Goal: Information Seeking & Learning: Learn about a topic

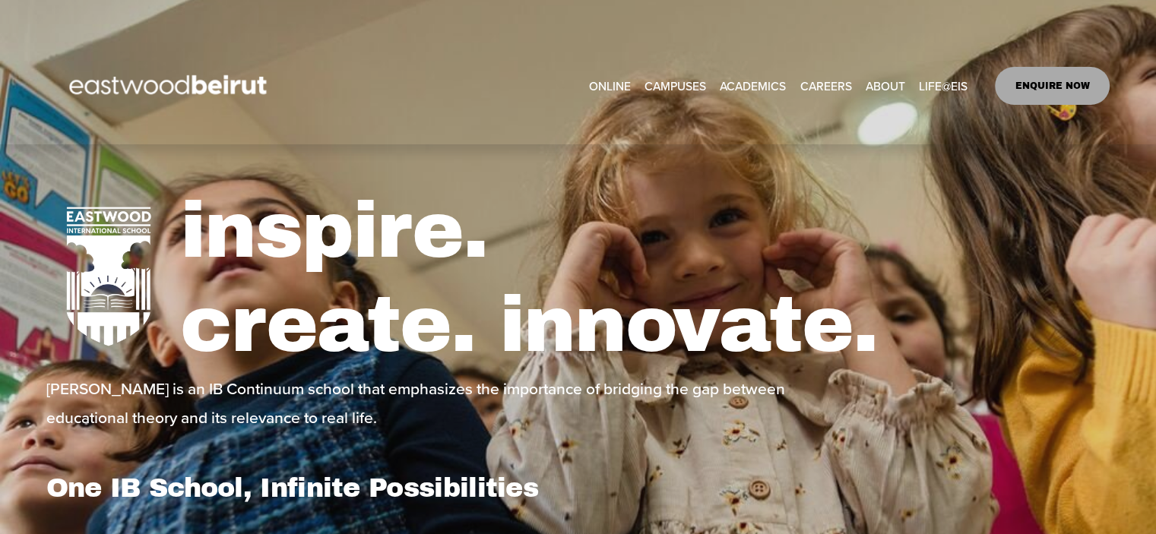
click at [826, 86] on link "CAREERS" at bounding box center [825, 86] width 52 height 24
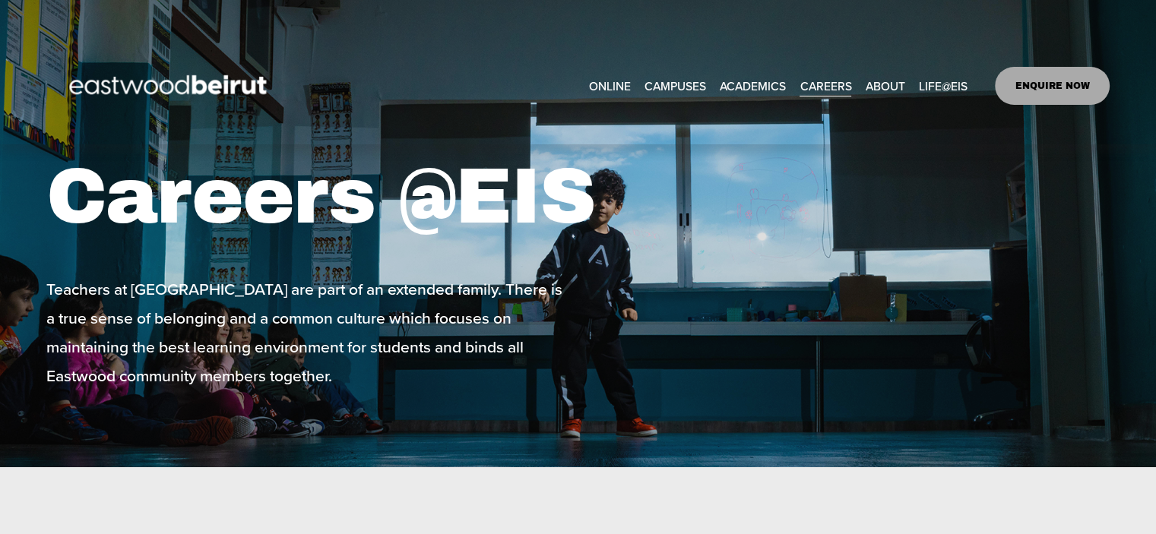
click at [343, 391] on div "Teachers at [GEOGRAPHIC_DATA] are part of an extended family. There is a true s…" at bounding box center [309, 332] width 527 height 116
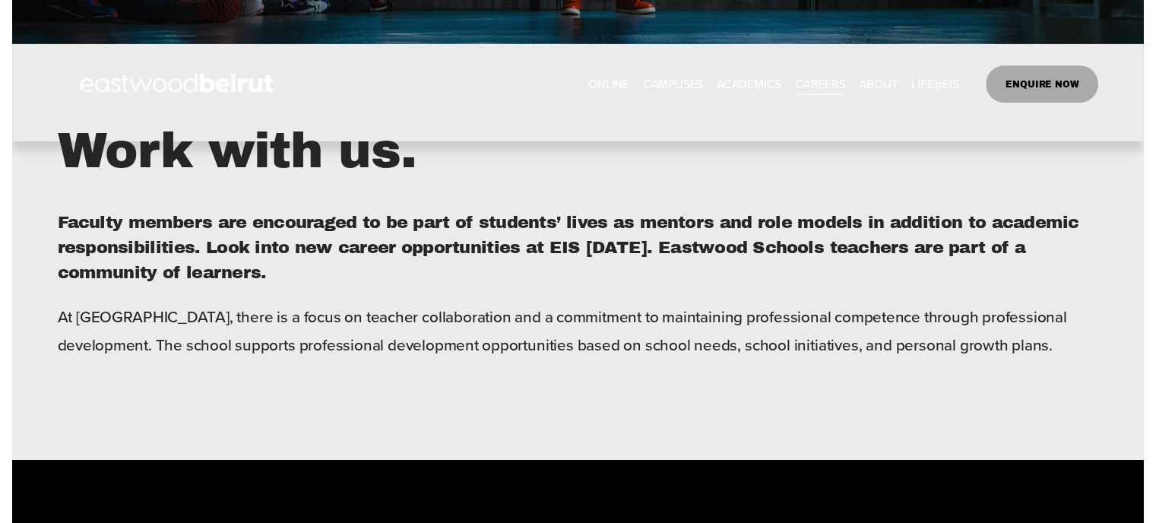
scroll to position [426, 0]
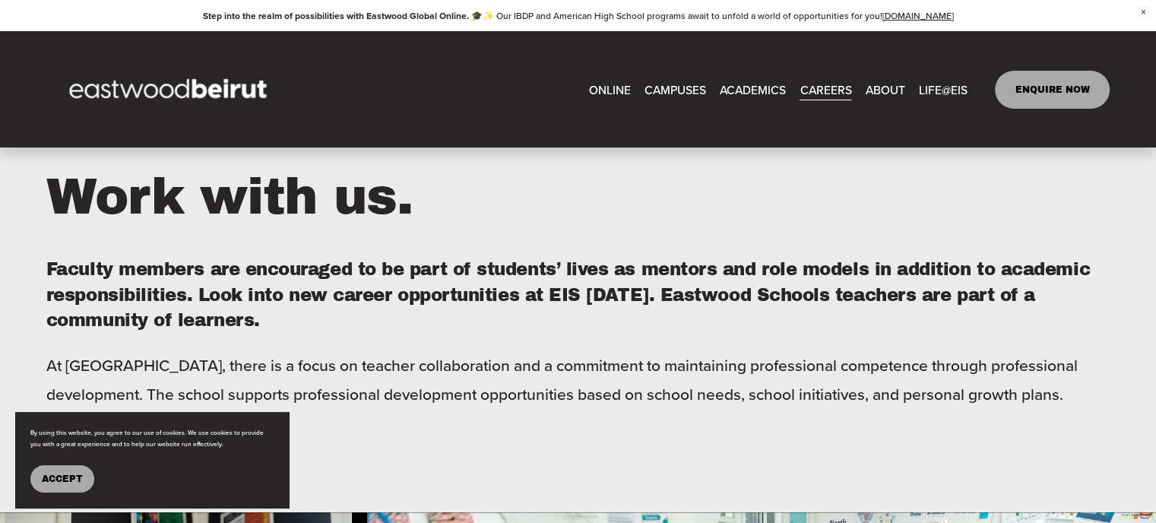
click at [74, 483] on span "Accept" at bounding box center [62, 478] width 41 height 11
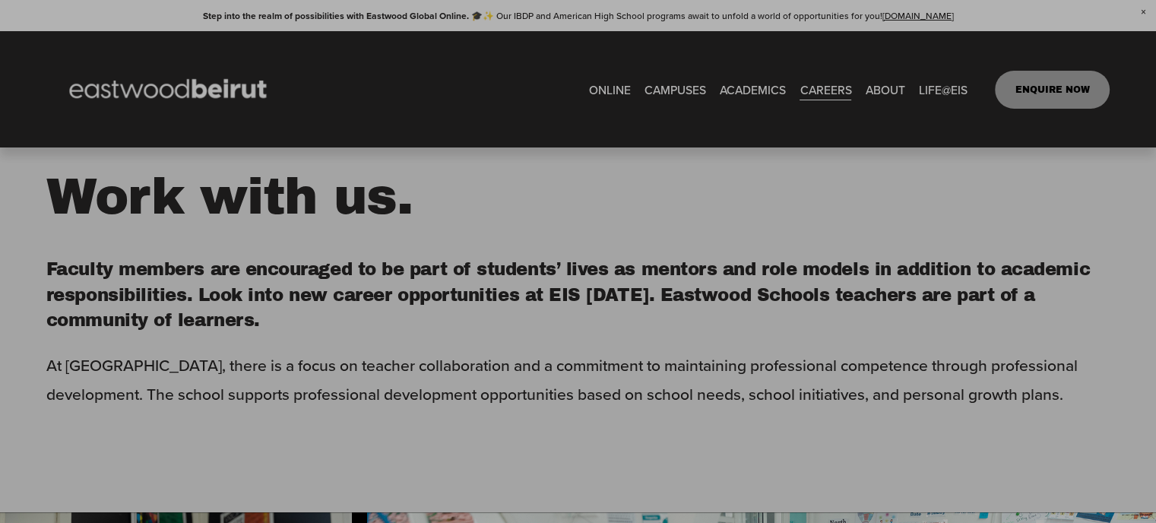
click at [213, 394] on div at bounding box center [578, 261] width 1156 height 523
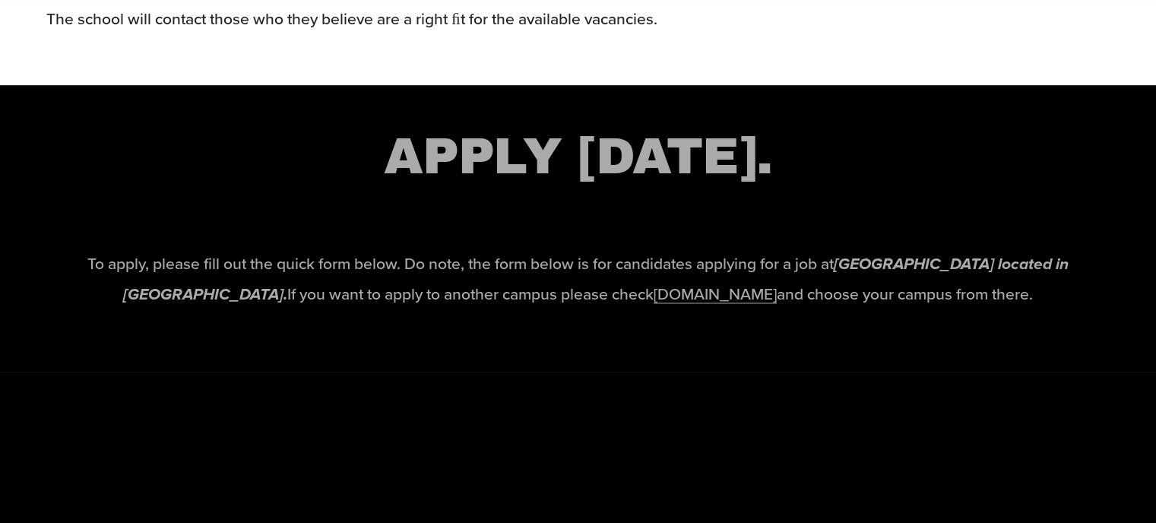
scroll to position [2313, 0]
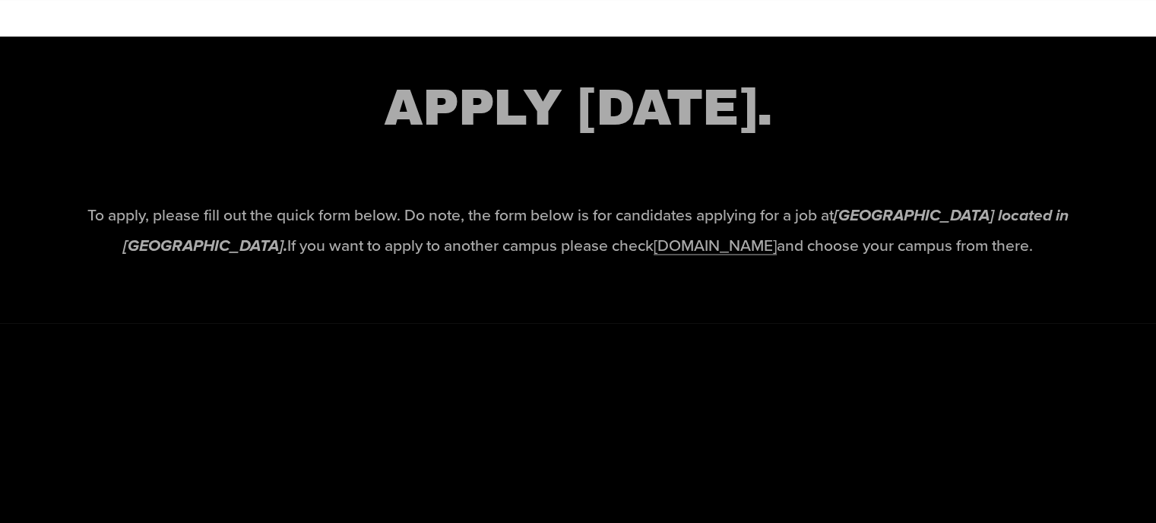
click at [736, 285] on div "To apply, please fill out the quick form below. Do note, the form below is for …" at bounding box center [577, 242] width 1063 height 85
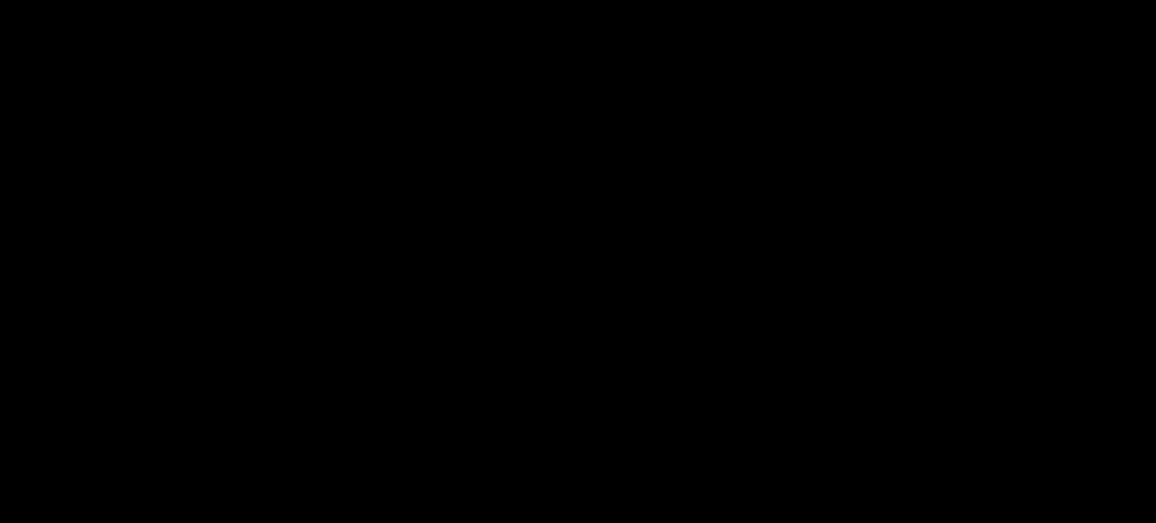
scroll to position [2860, 0]
click at [386, 227] on div at bounding box center [577, 358] width 1063 height 1089
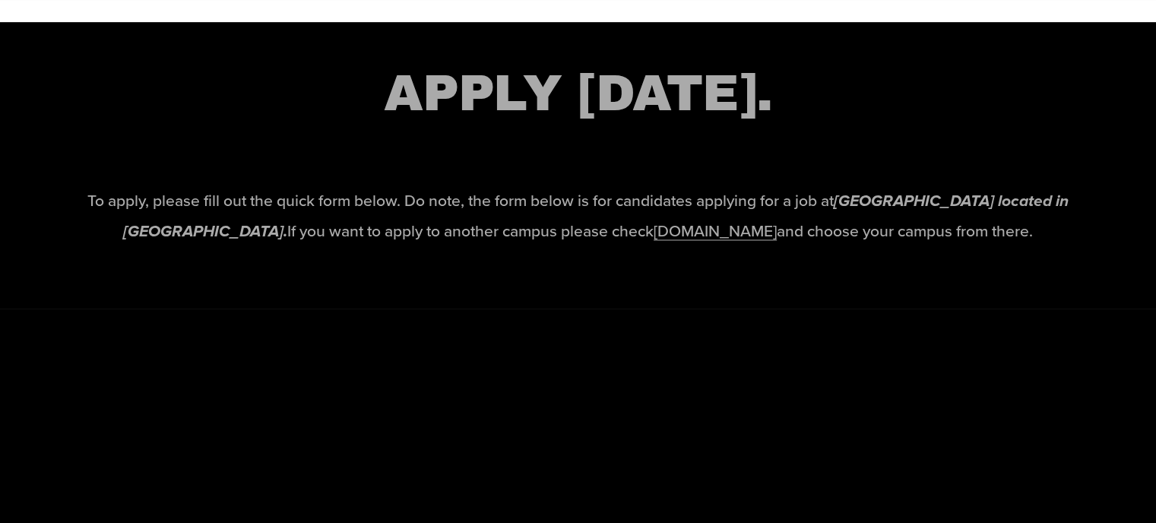
scroll to position [2371, 0]
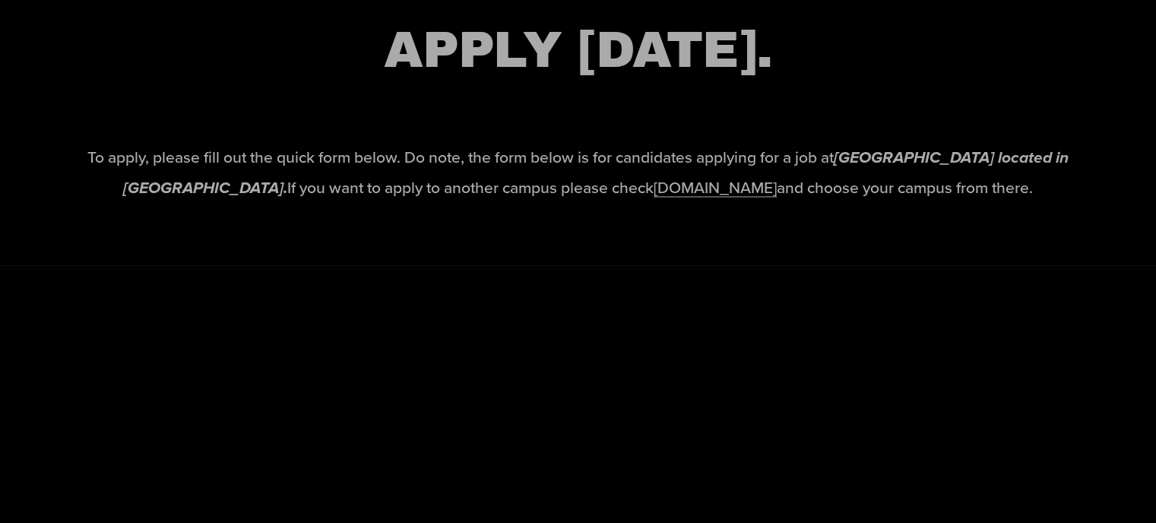
click at [726, 198] on link "[DOMAIN_NAME]" at bounding box center [714, 187] width 123 height 23
click at [653, 198] on link "[DOMAIN_NAME]" at bounding box center [714, 187] width 123 height 23
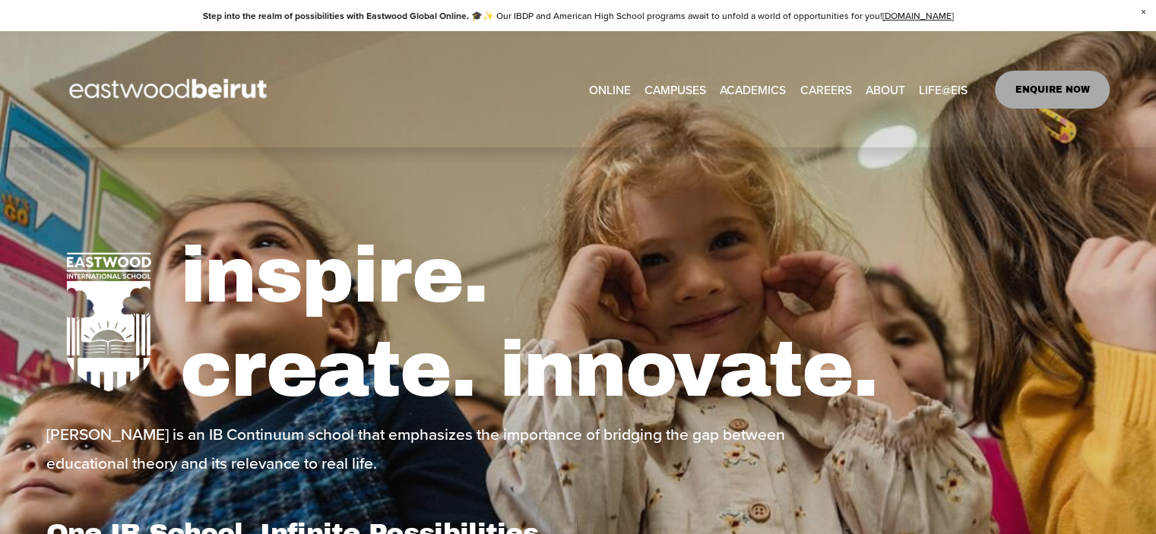
click at [824, 239] on h1 "inspire. create. innovate." at bounding box center [644, 323] width 929 height 188
click at [697, 225] on div "inspire. create. innovate." at bounding box center [644, 323] width 929 height 210
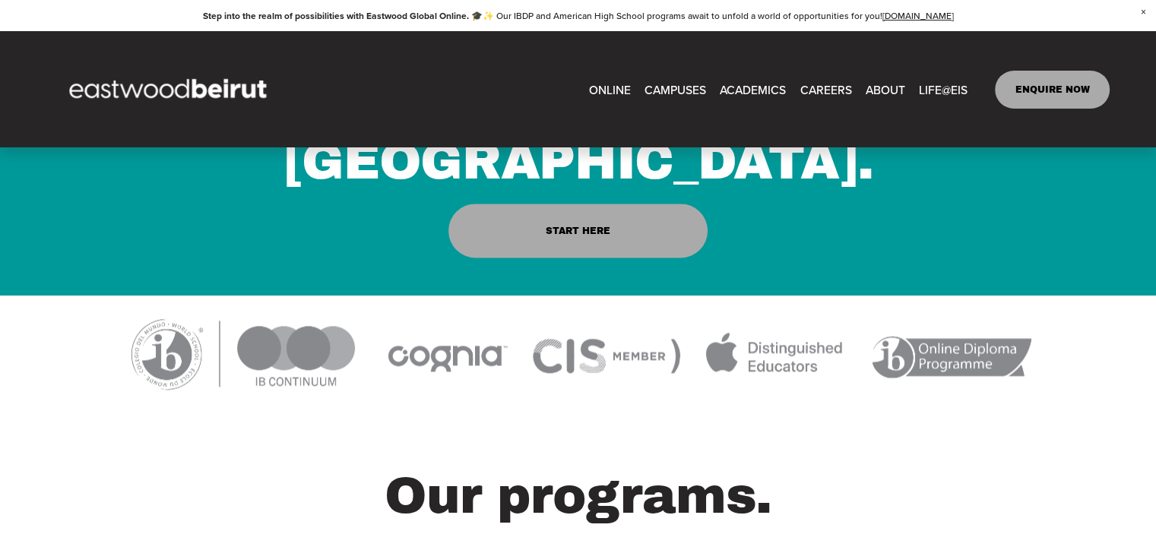
scroll to position [1915, 0]
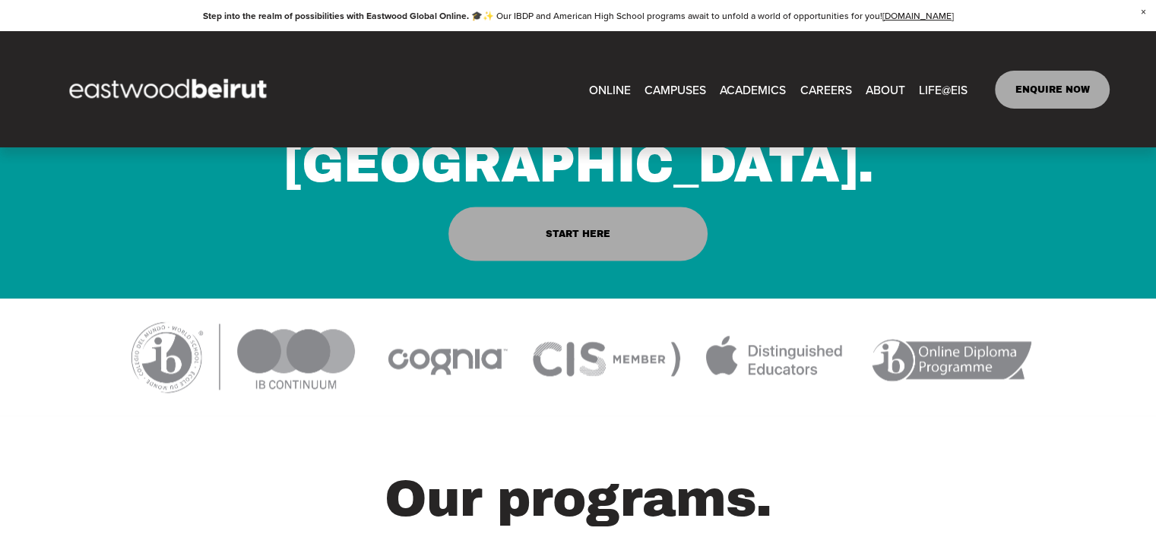
click at [679, 87] on span "CAMPUSES" at bounding box center [675, 89] width 62 height 21
click at [0, 0] on link "[GEOGRAPHIC_DATA] ERBIL" at bounding box center [0, 0] width 0 height 0
